Goal: Information Seeking & Learning: Compare options

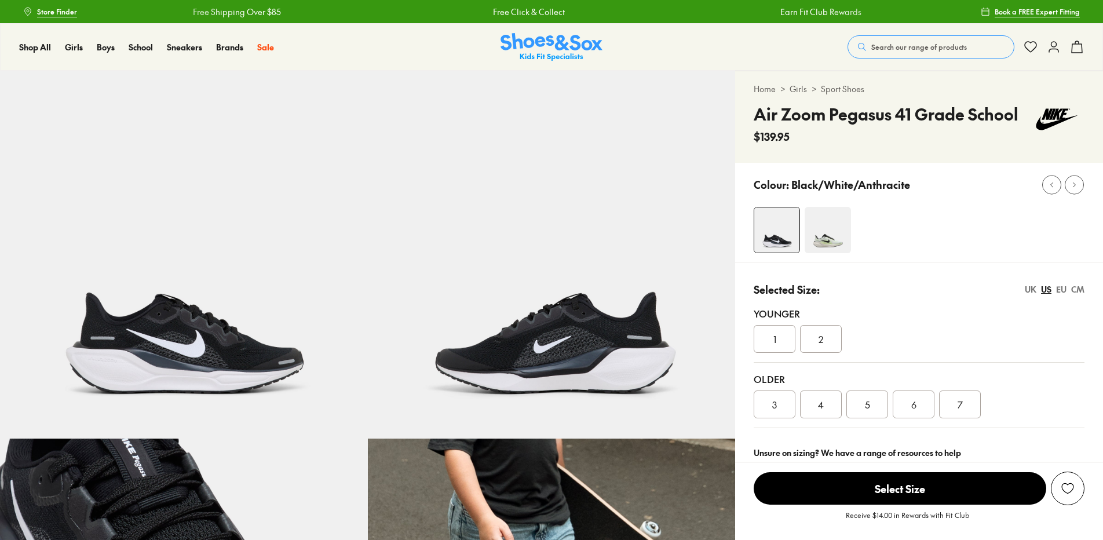
select select "*"
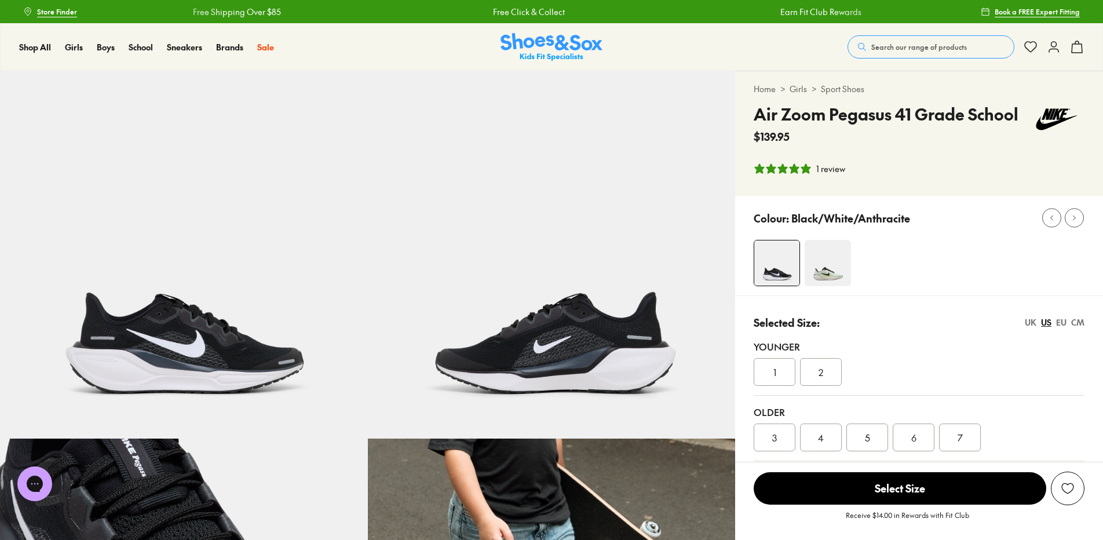
click at [778, 373] on div "1" at bounding box center [775, 372] width 42 height 28
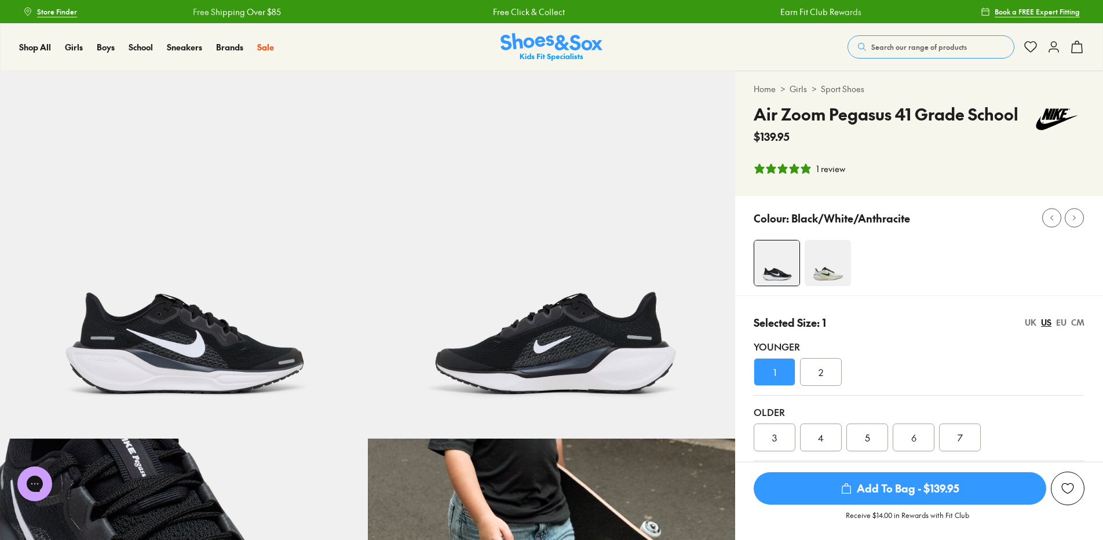
click at [838, 256] on img at bounding box center [828, 263] width 46 height 46
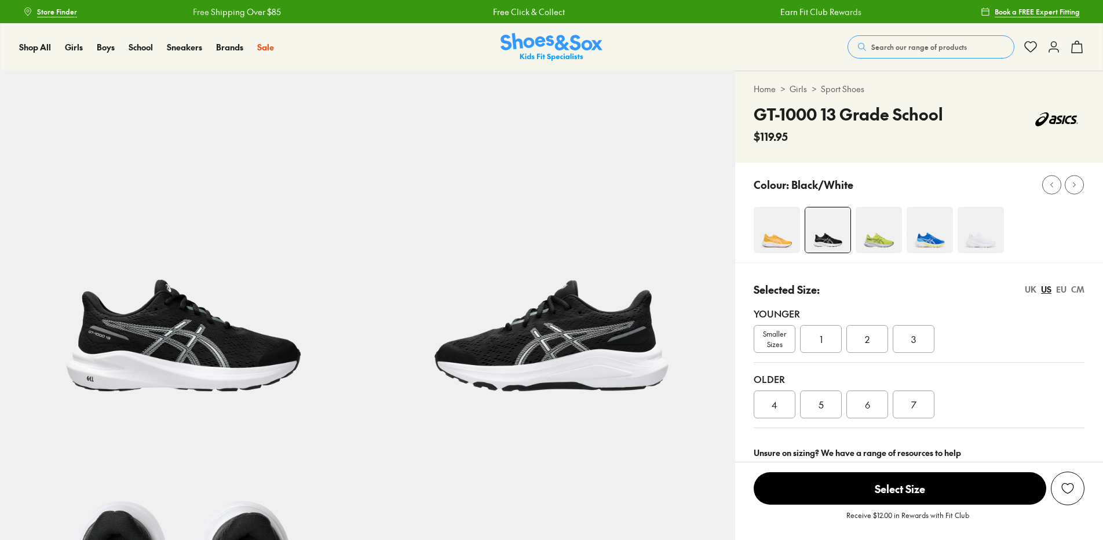
select select "*"
click at [823, 332] on div "1" at bounding box center [821, 339] width 42 height 28
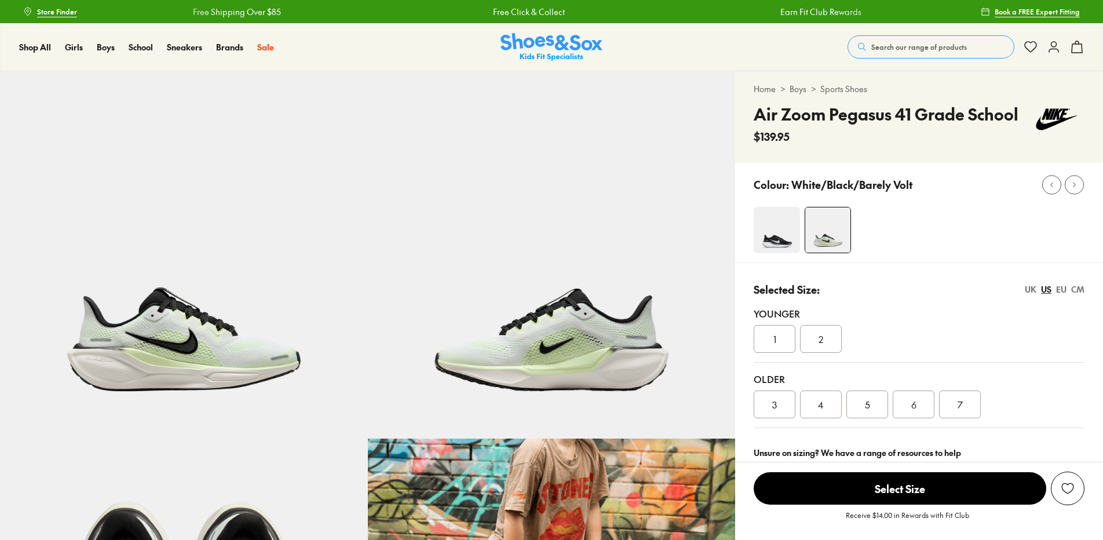
select select "*"
click at [778, 228] on img at bounding box center [777, 230] width 46 height 46
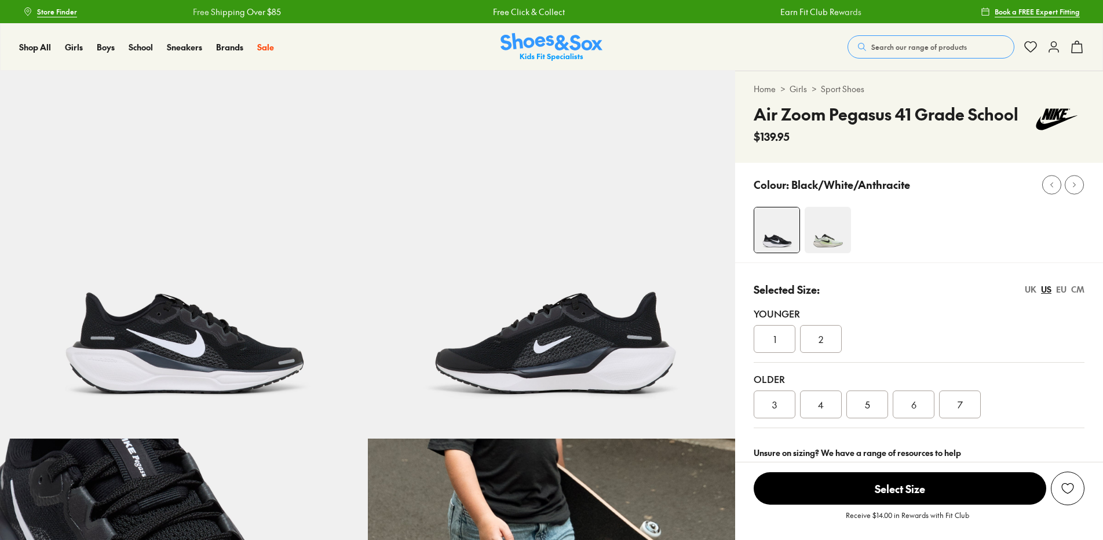
select select "*"
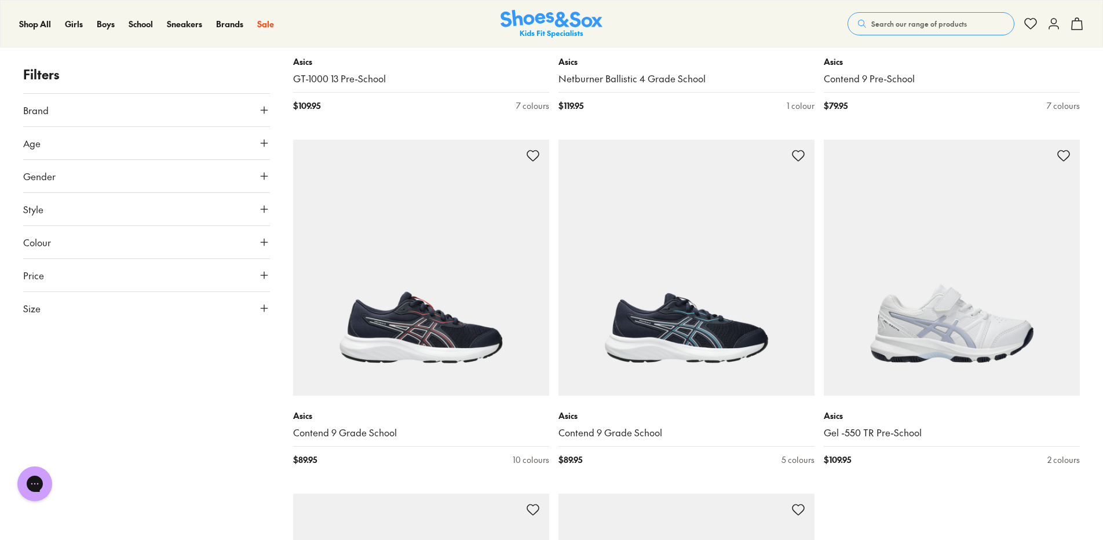
scroll to position [3418, 0]
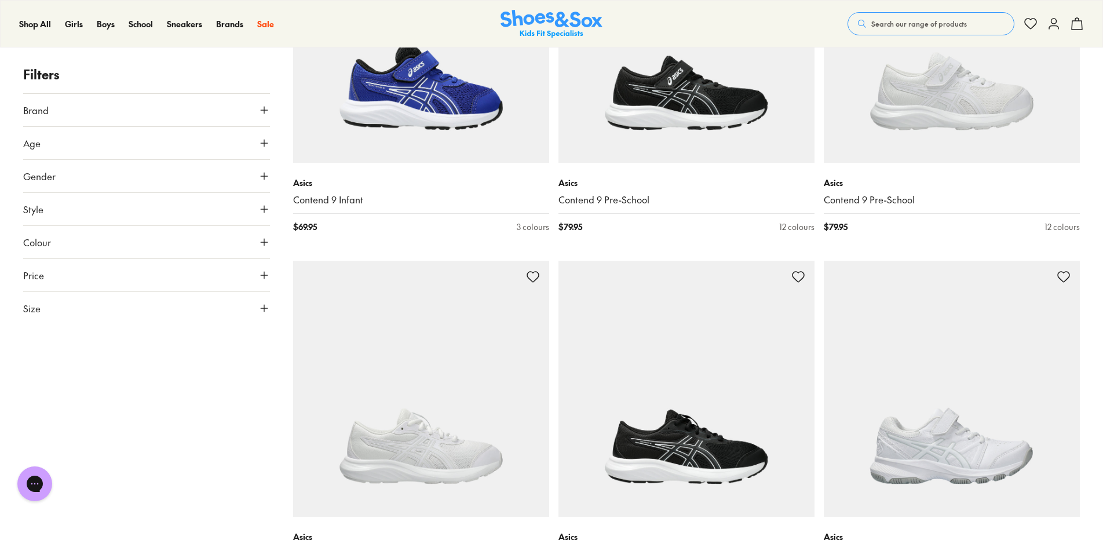
scroll to position [6777, 0]
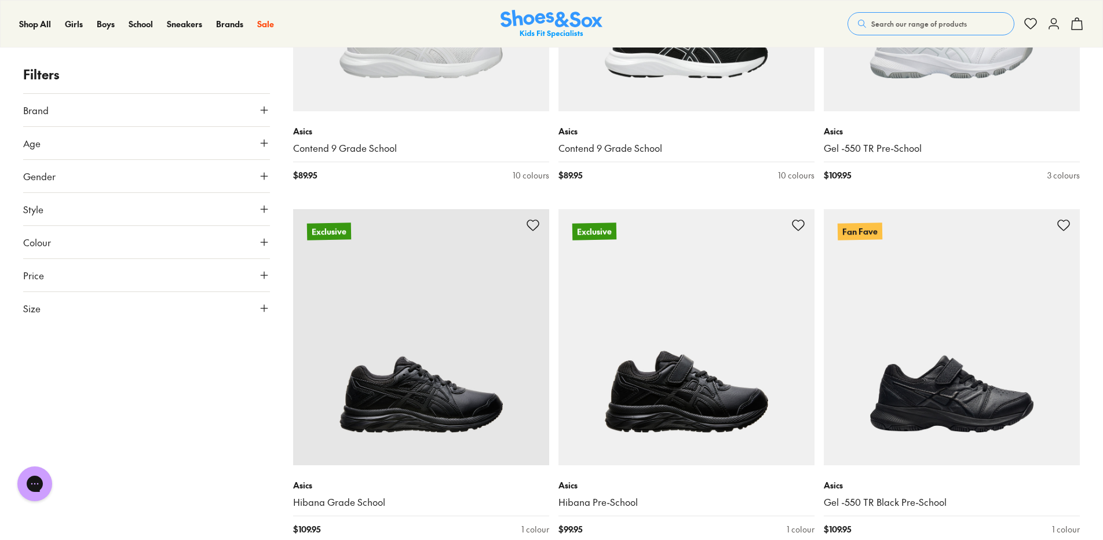
scroll to position [6777, 0]
